Goal: Communication & Community: Connect with others

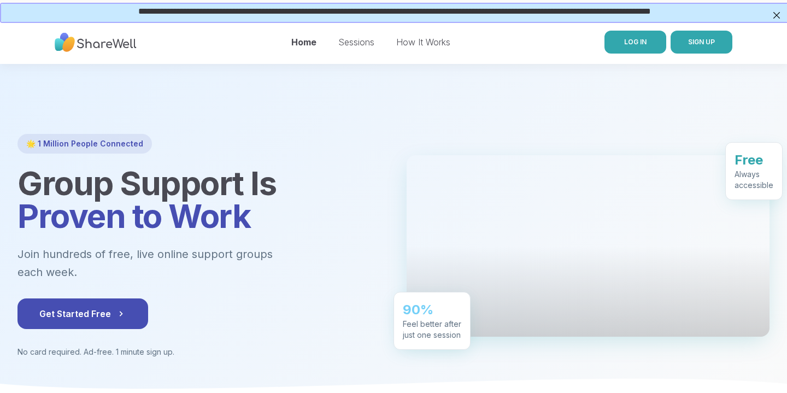
click at [646, 40] on link "LOG IN" at bounding box center [635, 42] width 62 height 23
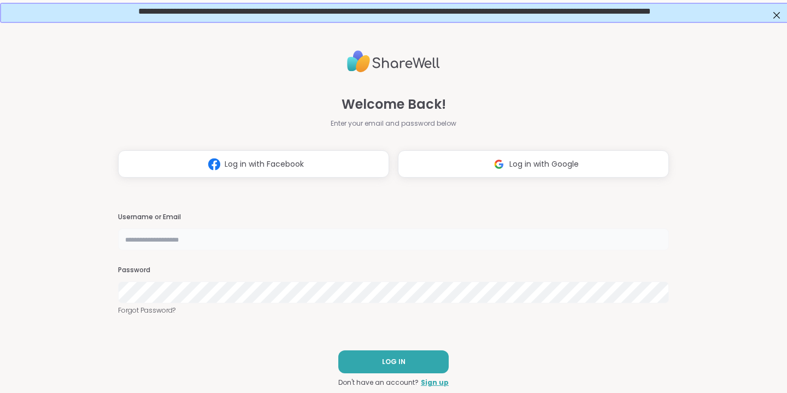
type input "**********"
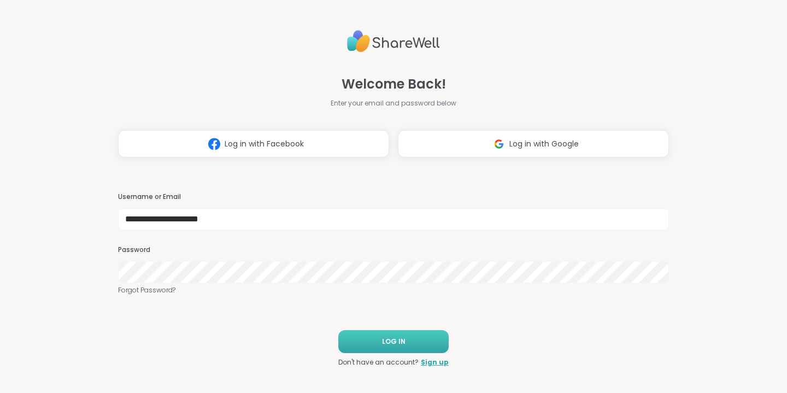
click at [390, 344] on span "LOG IN" at bounding box center [393, 342] width 23 height 10
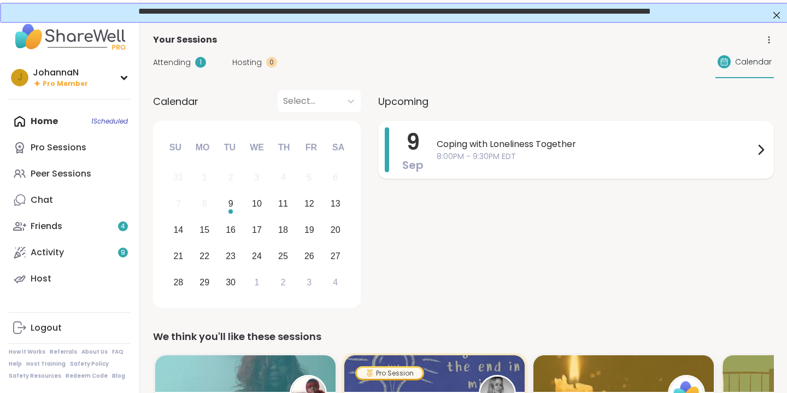
click at [512, 146] on span "Coping with Loneliness Together" at bounding box center [595, 144] width 317 height 13
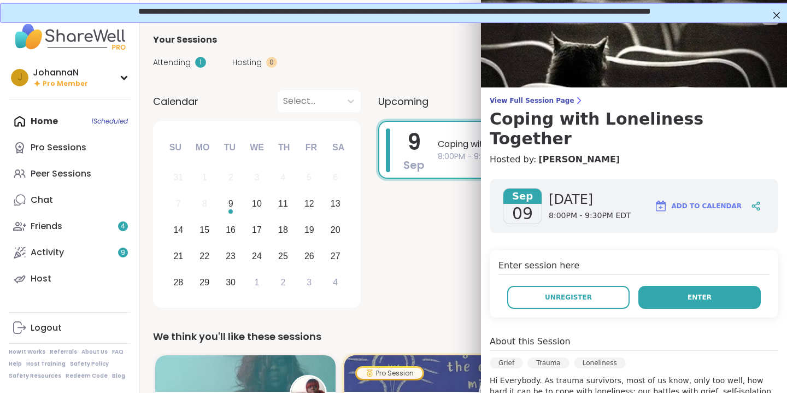
click at [694, 292] on span "Enter" at bounding box center [699, 297] width 24 height 10
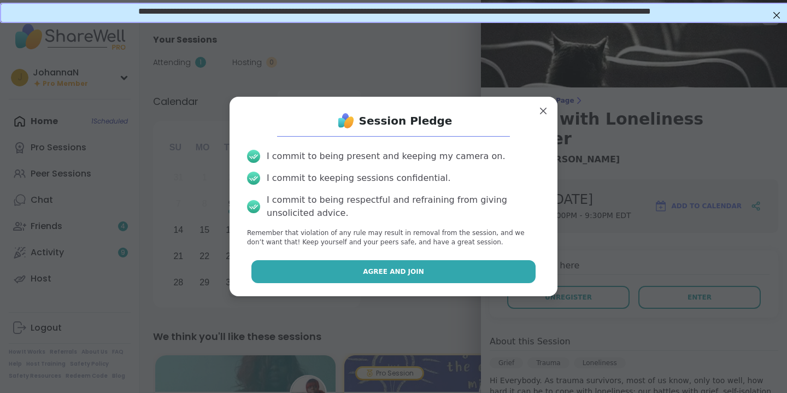
click at [500, 272] on button "Agree and Join" at bounding box center [393, 271] width 285 height 23
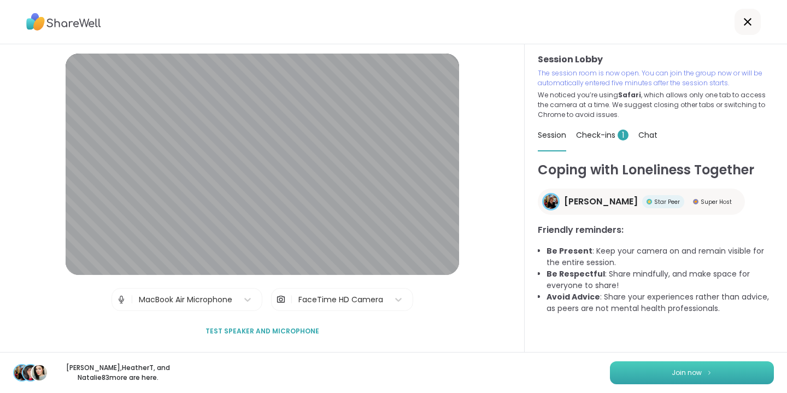
click at [707, 375] on img at bounding box center [709, 372] width 7 height 6
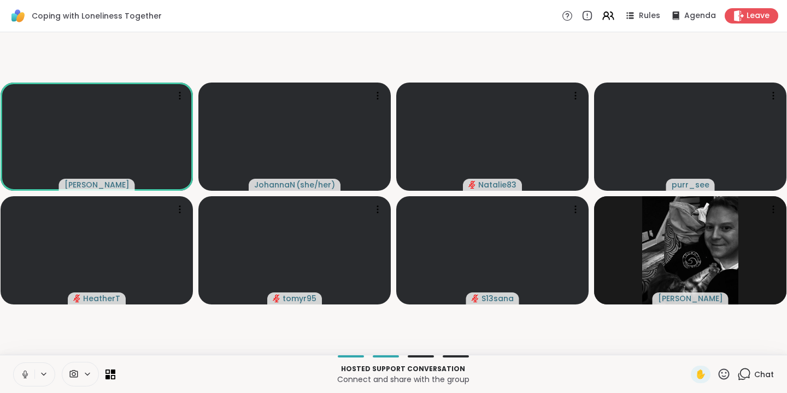
click at [23, 370] on icon at bounding box center [25, 374] width 10 height 10
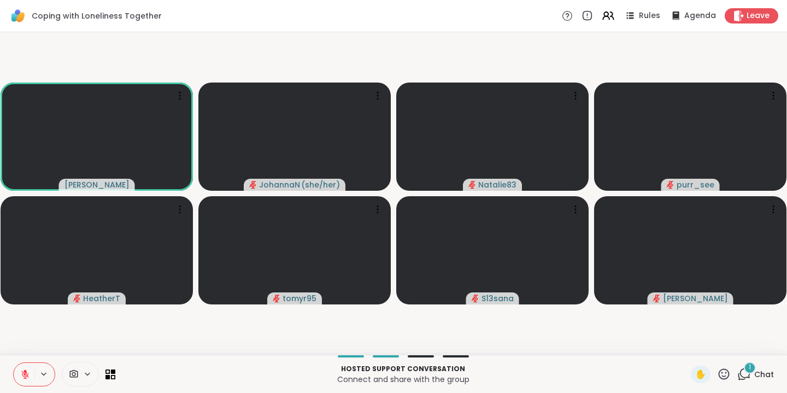
click at [746, 368] on div "1" at bounding box center [750, 368] width 12 height 12
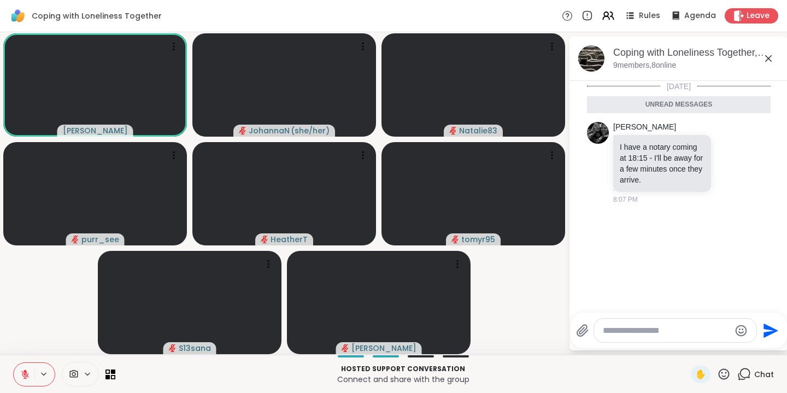
click at [768, 57] on icon at bounding box center [768, 58] width 13 height 13
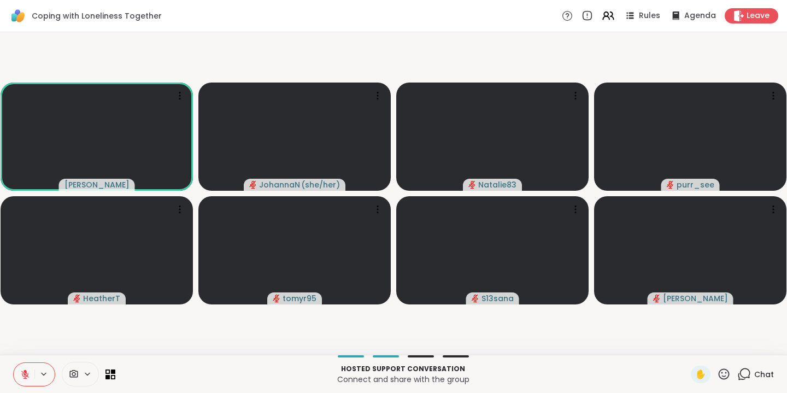
click at [26, 372] on icon at bounding box center [24, 371] width 3 height 4
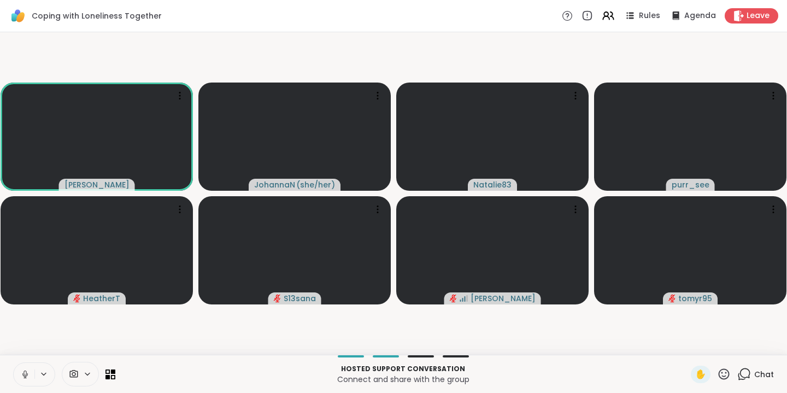
click at [25, 374] on icon at bounding box center [25, 374] width 10 height 10
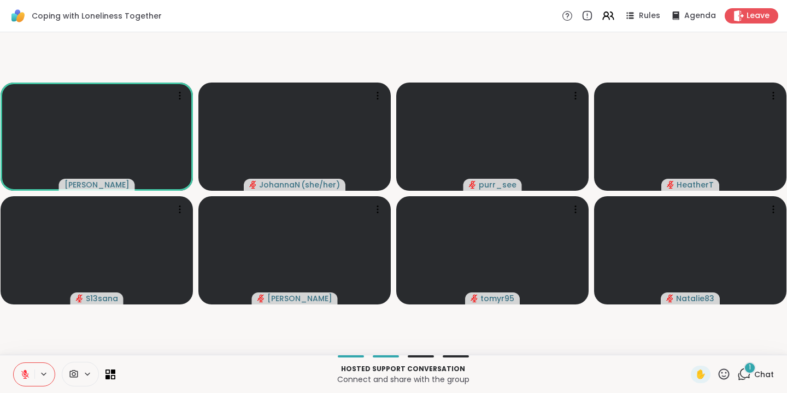
click at [748, 366] on div "1" at bounding box center [750, 368] width 12 height 12
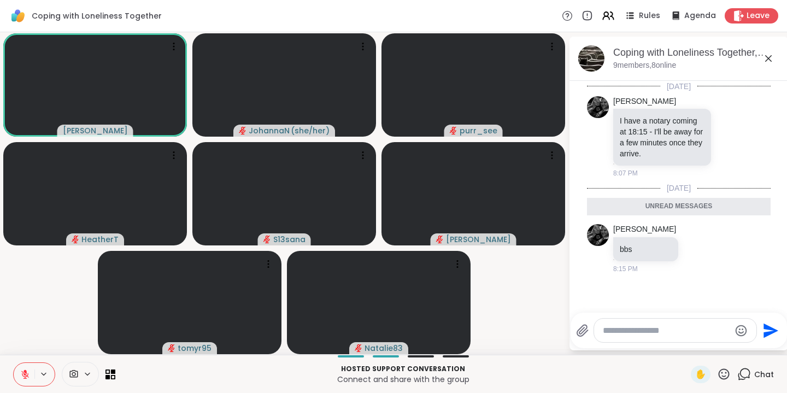
click at [768, 55] on icon at bounding box center [768, 58] width 13 height 13
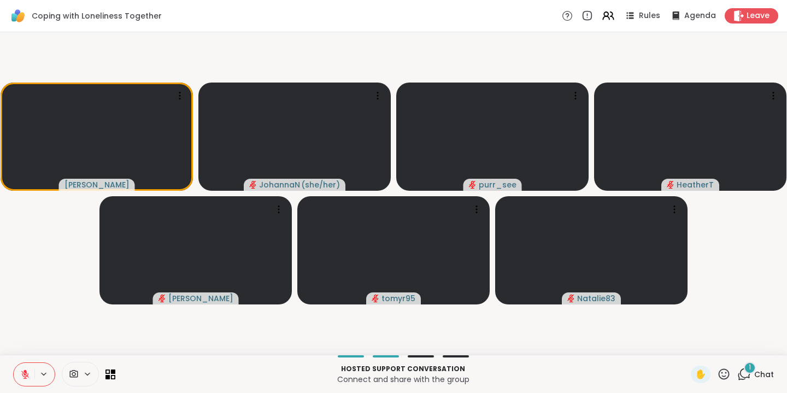
click at [26, 375] on icon at bounding box center [25, 374] width 10 height 10
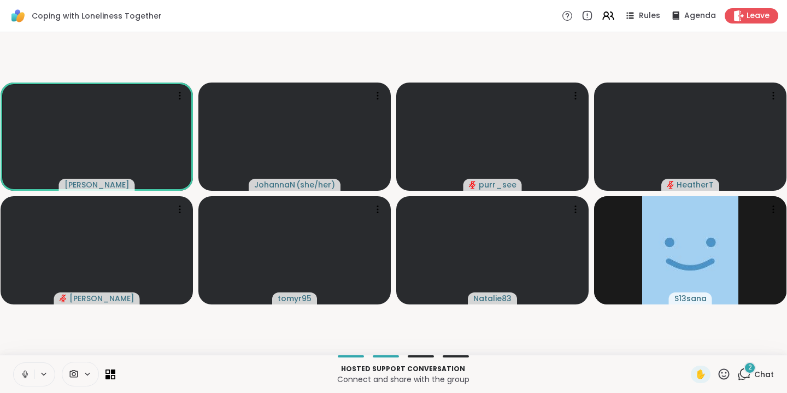
click at [749, 368] on span "2" at bounding box center [750, 367] width 4 height 9
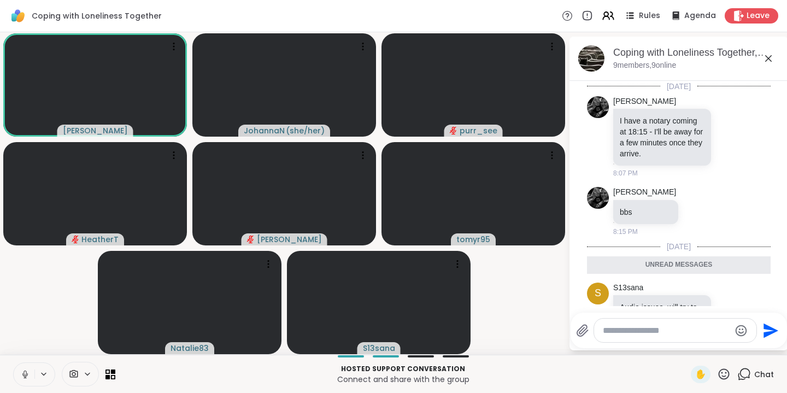
scroll to position [98, 0]
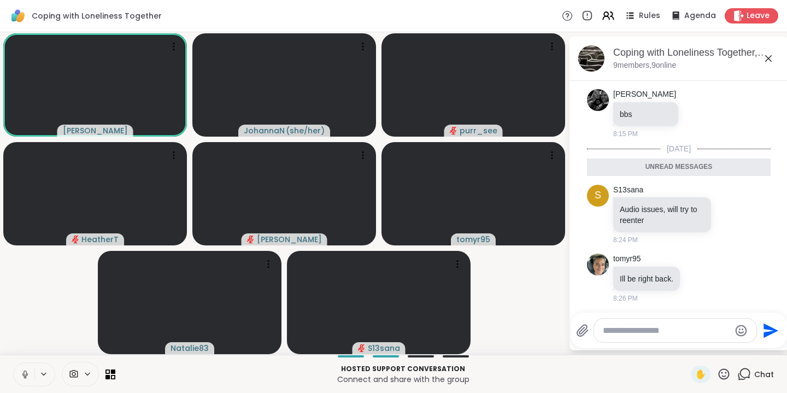
click at [766, 54] on icon at bounding box center [768, 58] width 13 height 13
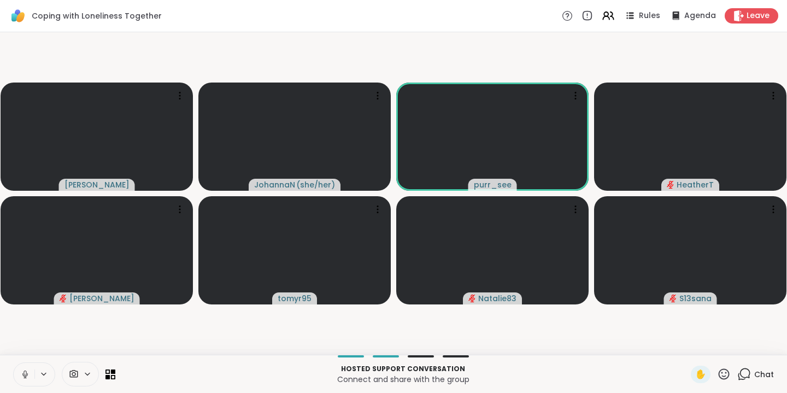
click at [22, 375] on icon at bounding box center [25, 374] width 10 height 10
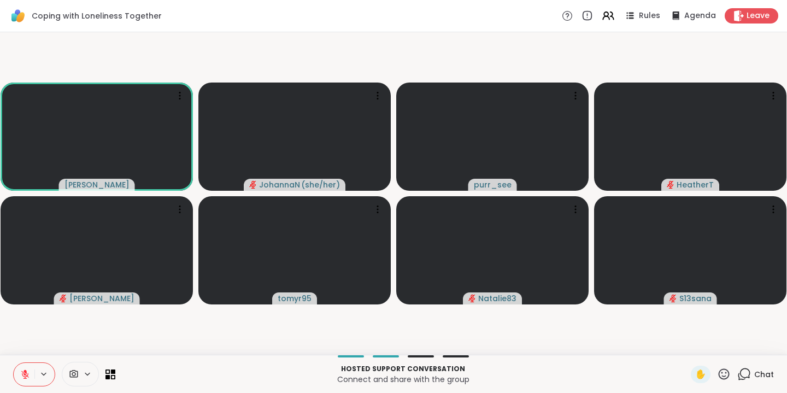
click at [31, 373] on button at bounding box center [24, 374] width 21 height 23
click at [22, 373] on icon at bounding box center [25, 374] width 10 height 10
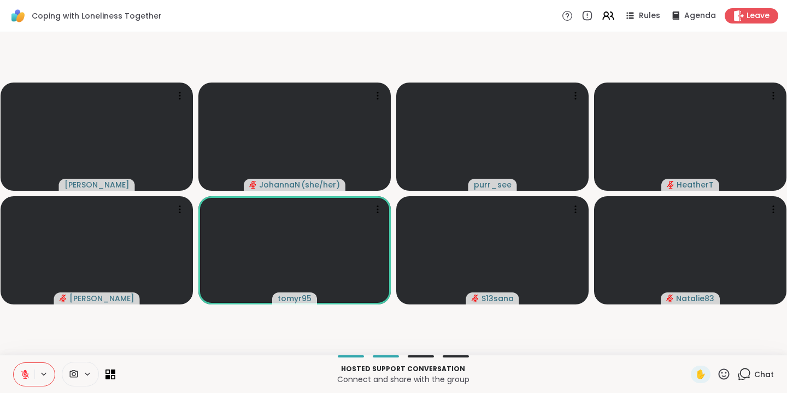
click at [22, 373] on icon at bounding box center [25, 374] width 10 height 10
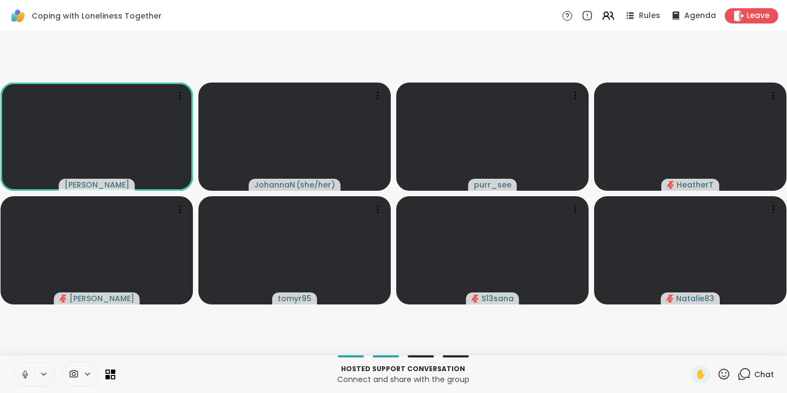
click at [22, 373] on icon at bounding box center [25, 374] width 10 height 10
click at [25, 369] on icon at bounding box center [25, 374] width 10 height 10
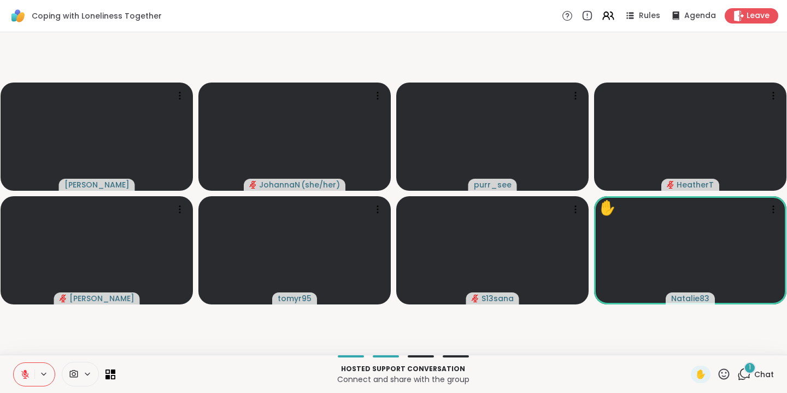
click at [26, 369] on icon at bounding box center [25, 374] width 10 height 10
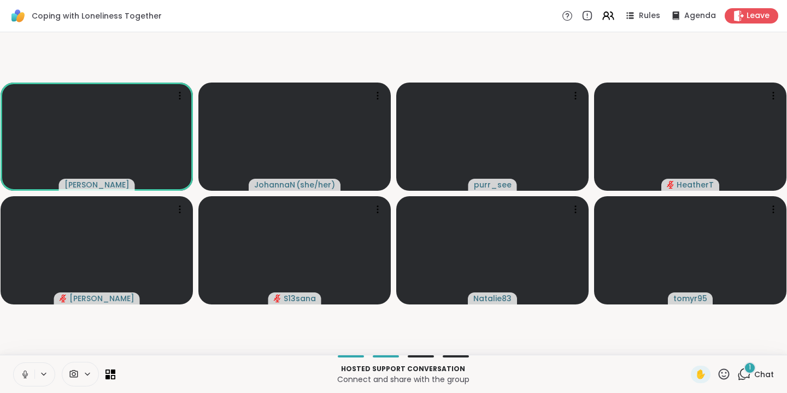
click at [727, 373] on icon at bounding box center [724, 374] width 14 height 14
click at [682, 345] on div "❤️" at bounding box center [692, 345] width 20 height 17
click at [26, 376] on icon at bounding box center [24, 374] width 5 height 3
click at [21, 372] on icon at bounding box center [25, 374] width 10 height 10
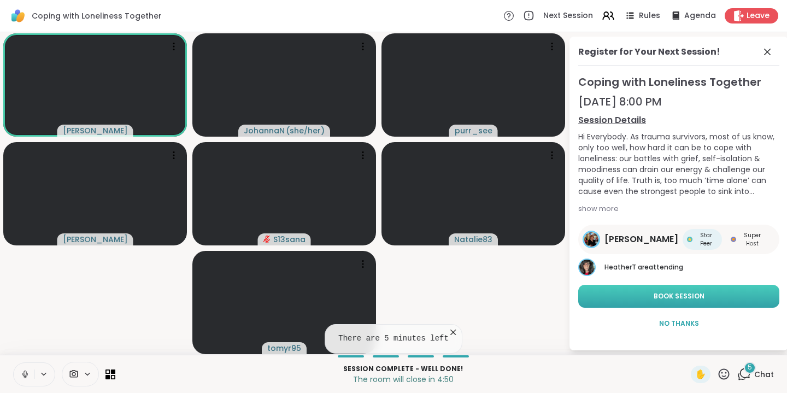
click at [701, 293] on span "Book Session" at bounding box center [679, 296] width 51 height 10
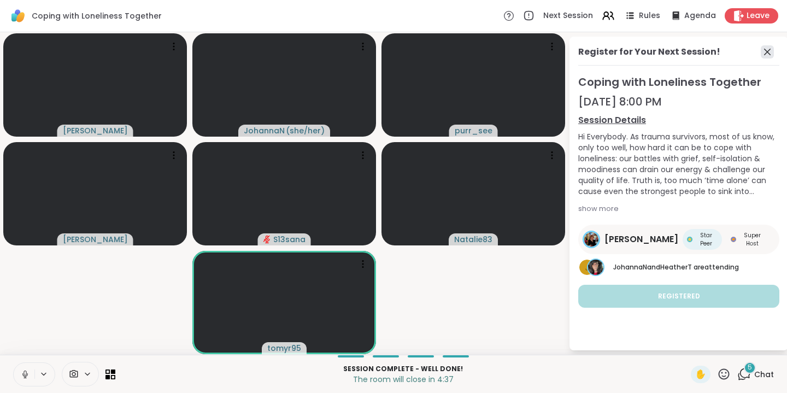
click at [766, 48] on icon at bounding box center [767, 51] width 13 height 13
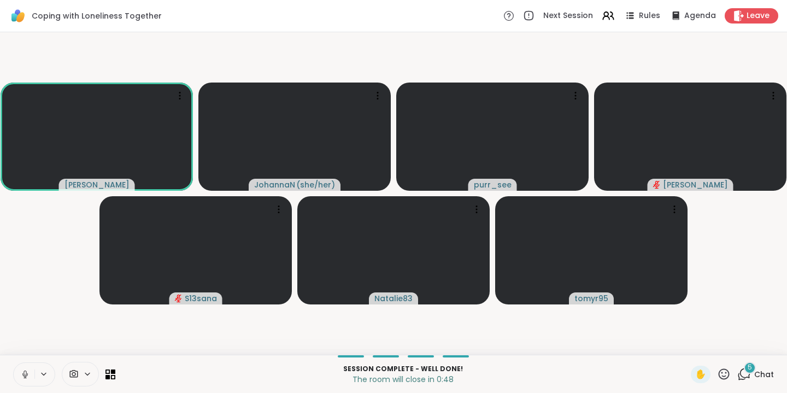
click at [751, 372] on span "5" at bounding box center [749, 367] width 4 height 9
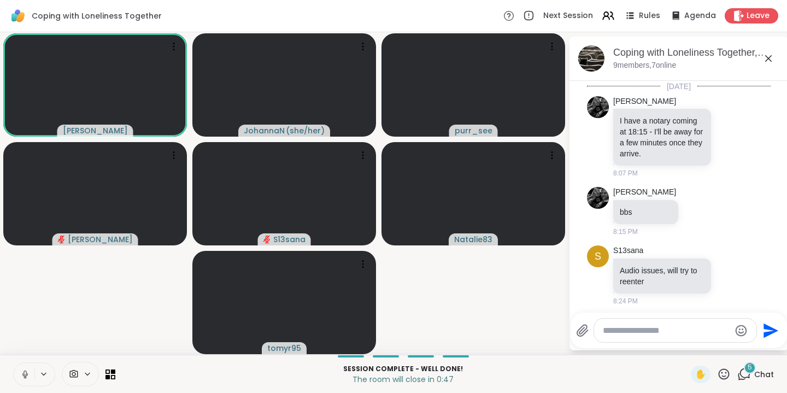
scroll to position [682, 0]
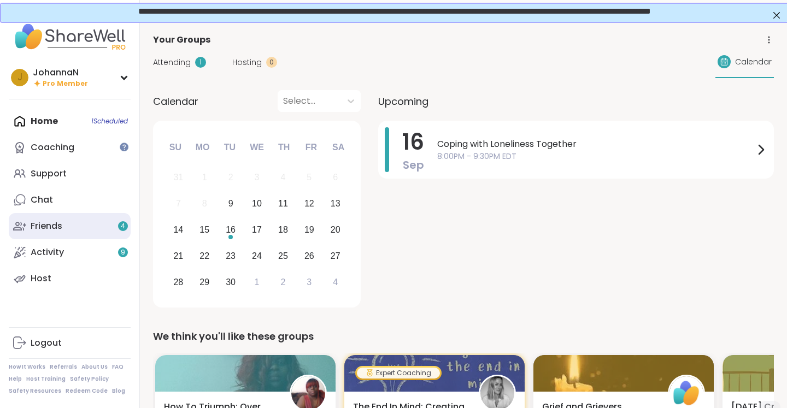
click at [54, 223] on div "Friends 4" at bounding box center [47, 226] width 32 height 12
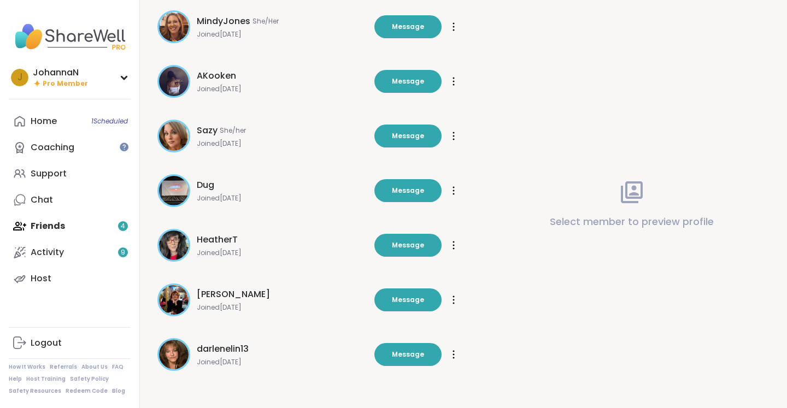
scroll to position [98, 0]
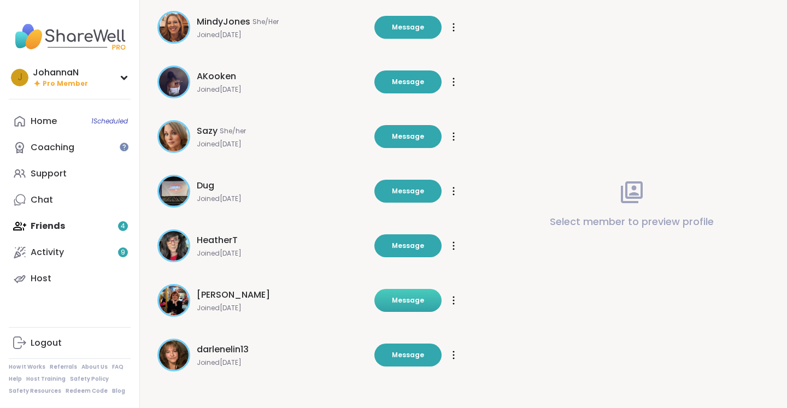
click at [421, 297] on span "Message" at bounding box center [408, 301] width 32 height 10
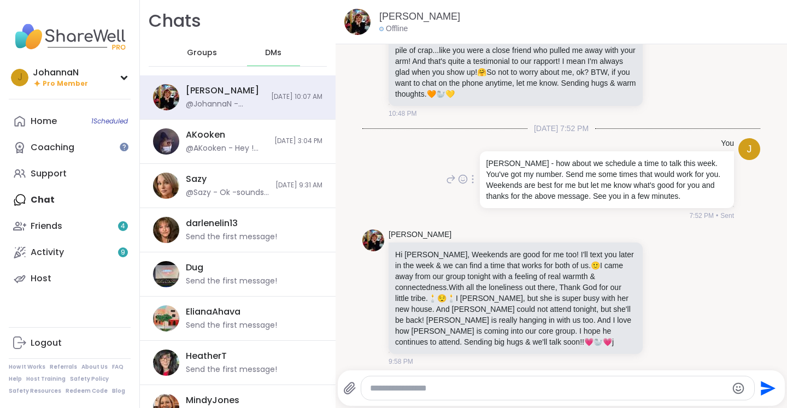
scroll to position [3877, 0]
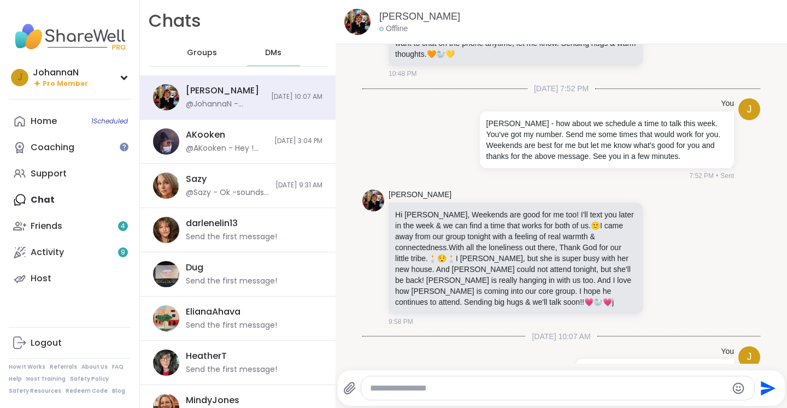
click at [389, 388] on textarea "Type your message" at bounding box center [548, 388] width 357 height 11
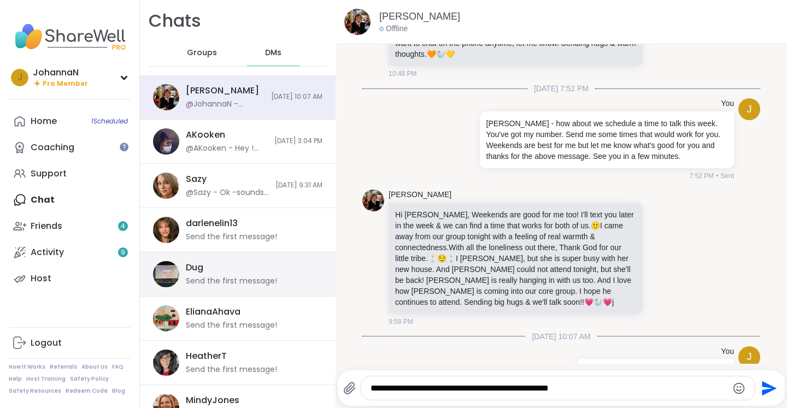
scroll to position [0, 0]
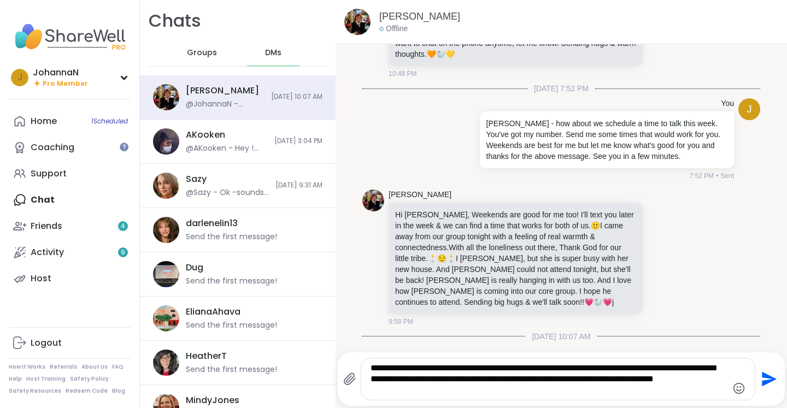
type textarea "**********"
click at [765, 379] on icon "Send" at bounding box center [767, 378] width 17 height 17
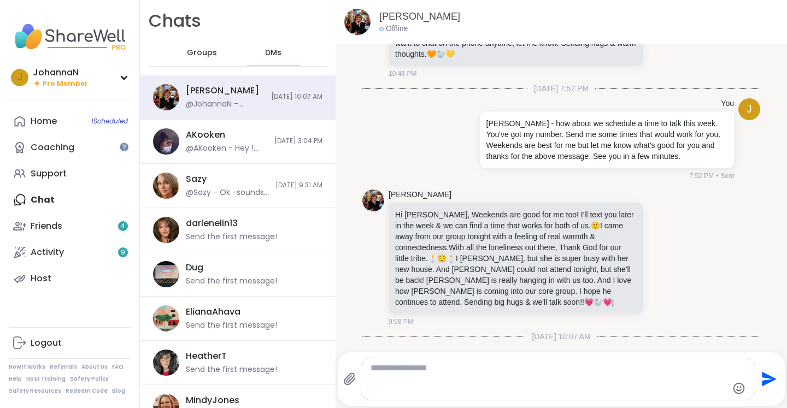
scroll to position [3968, 0]
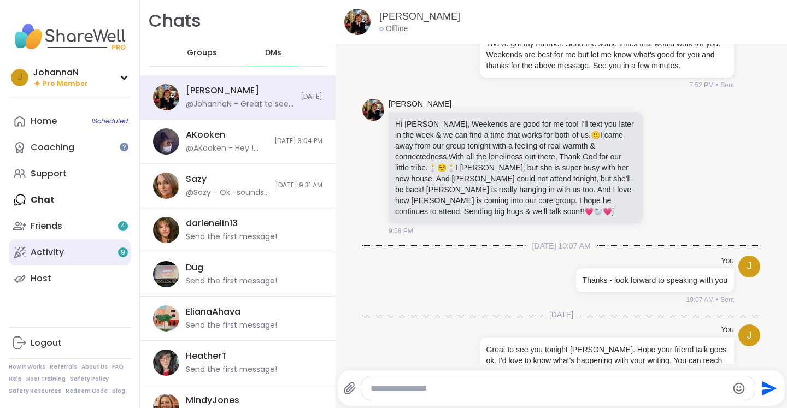
click at [122, 250] on span "9" at bounding box center [123, 252] width 4 height 9
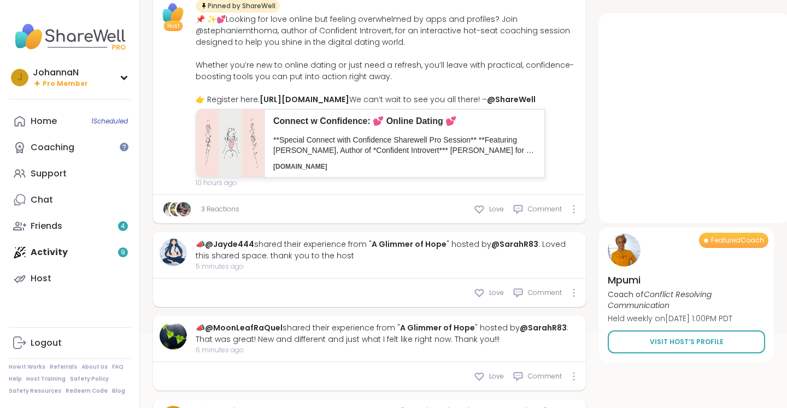
scroll to position [120, 0]
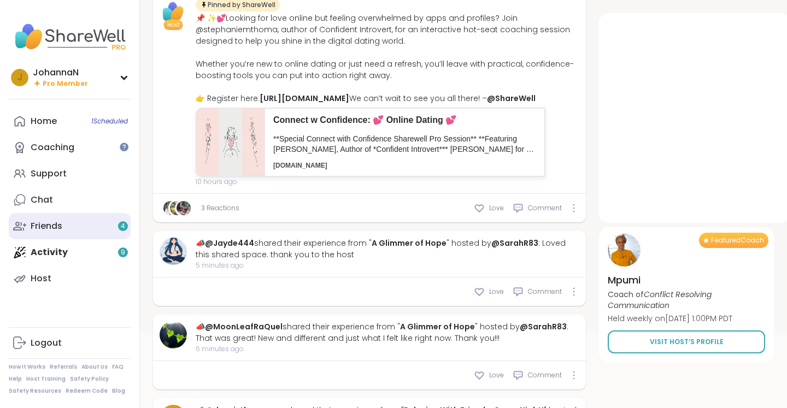
click at [52, 225] on div "Friends 4" at bounding box center [47, 226] width 32 height 12
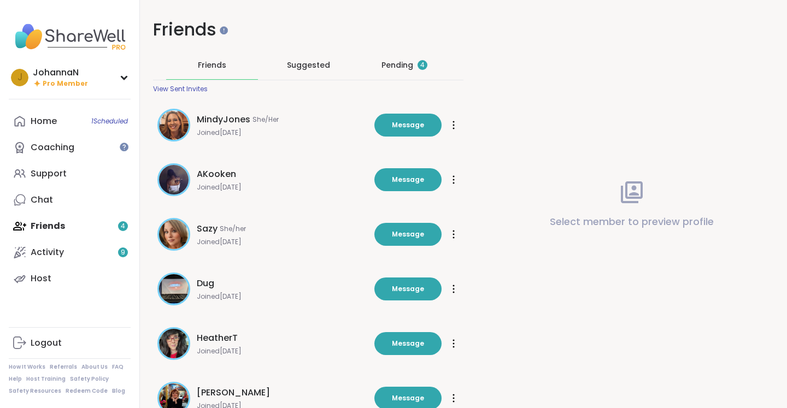
click at [423, 64] on span "4" at bounding box center [422, 65] width 4 height 9
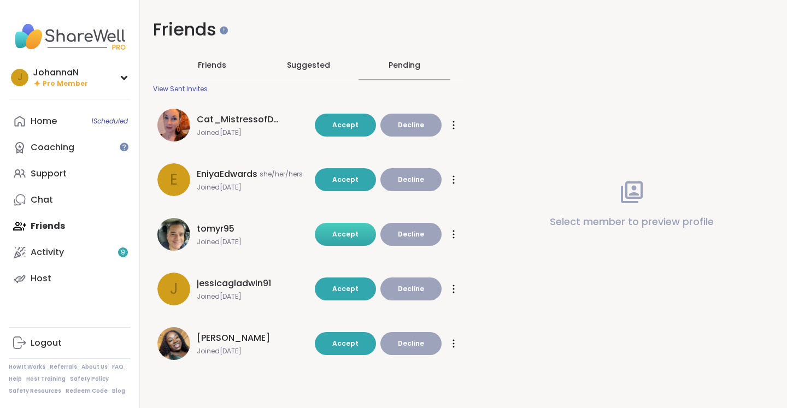
click at [350, 234] on span "Accept" at bounding box center [345, 233] width 26 height 9
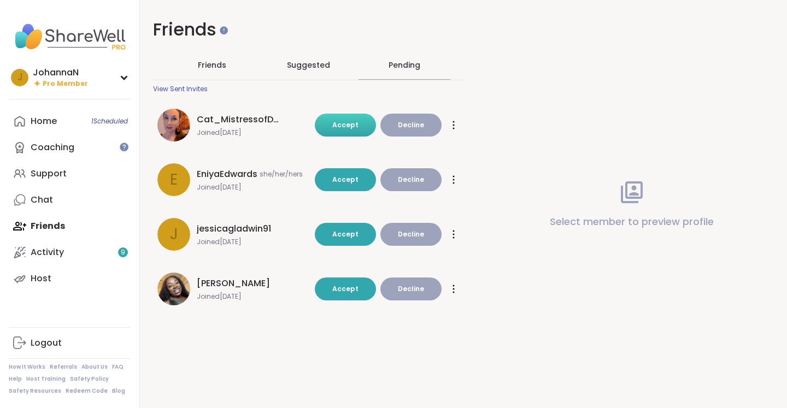
click at [351, 125] on span "Accept" at bounding box center [345, 124] width 26 height 9
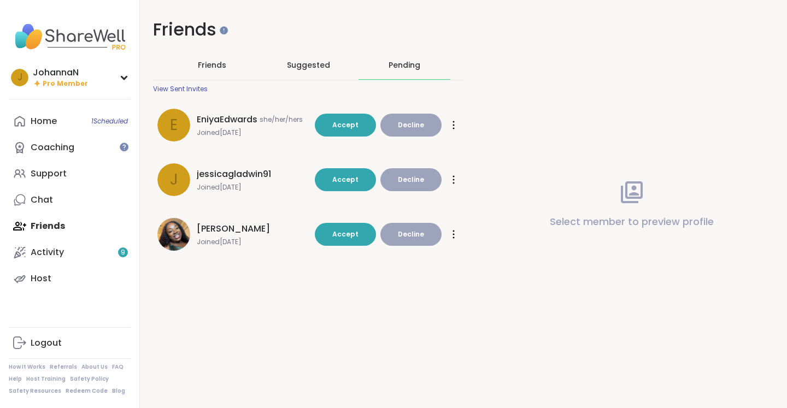
click at [183, 88] on div "View Sent Invites" at bounding box center [180, 89] width 55 height 9
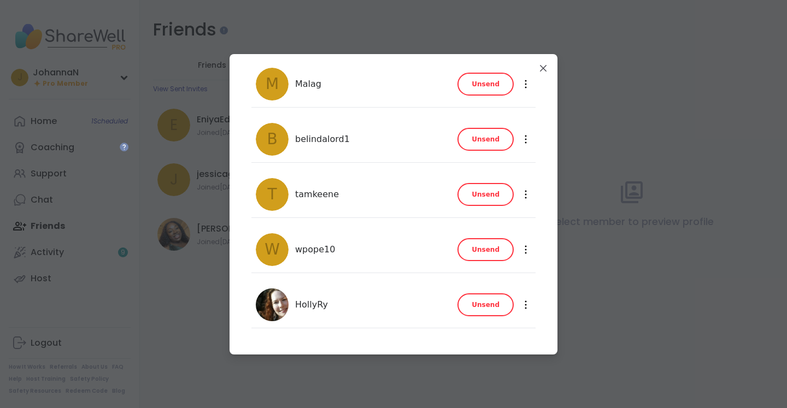
scroll to position [37, 0]
click at [525, 303] on icon at bounding box center [526, 305] width 2 height 9
click at [399, 292] on div "HollyRy Unsend" at bounding box center [353, 305] width 195 height 33
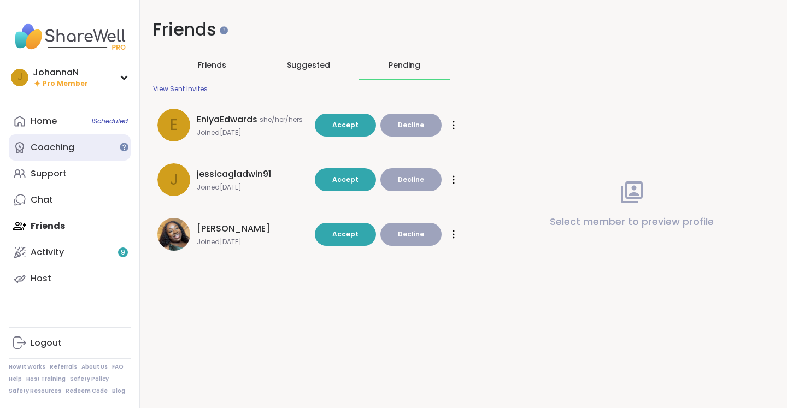
click at [66, 149] on div "Coaching" at bounding box center [53, 148] width 44 height 12
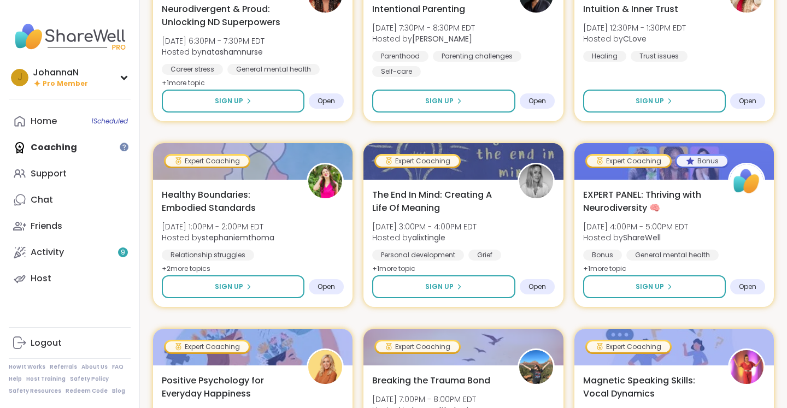
scroll to position [1373, 0]
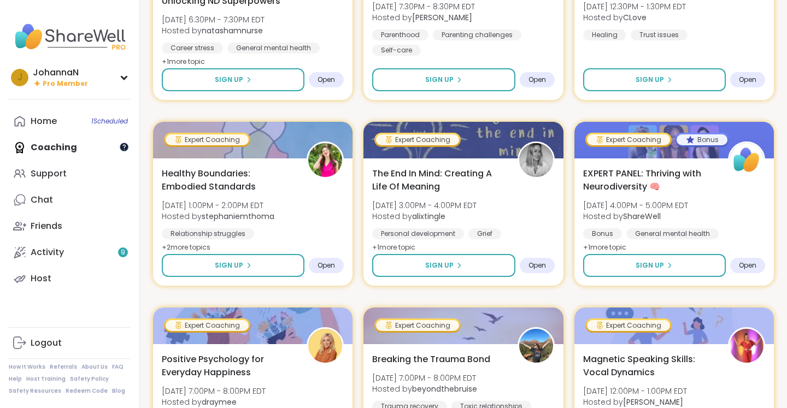
click at [124, 145] on div at bounding box center [124, 147] width 9 height 9
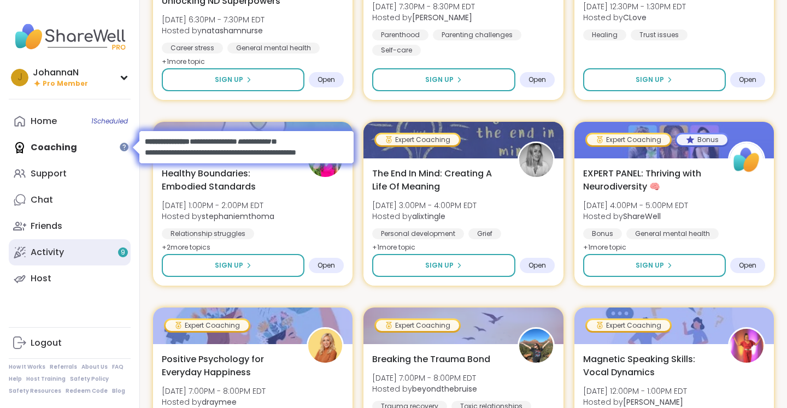
click at [55, 255] on div "Activity 9" at bounding box center [47, 252] width 33 height 12
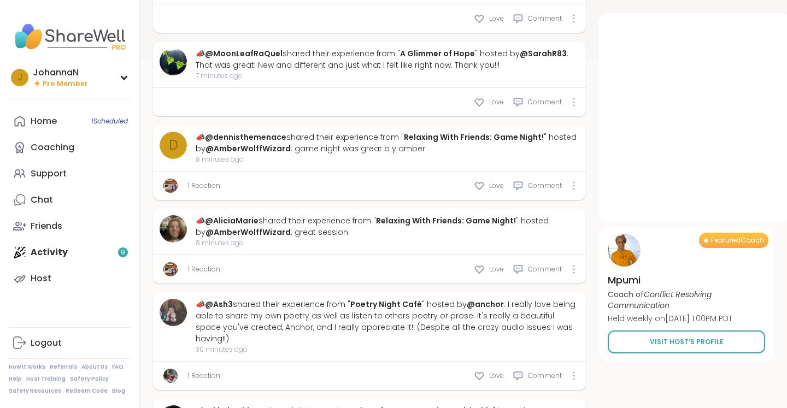
scroll to position [394, 0]
